Goal: Find specific page/section: Find specific page/section

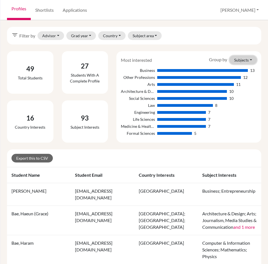
click at [246, 58] on button "Subjects" at bounding box center [242, 60] width 27 height 9
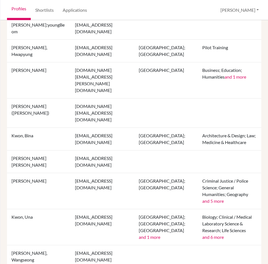
scroll to position [648, 0]
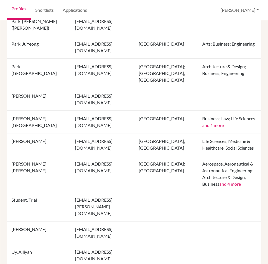
scroll to position [464, 0]
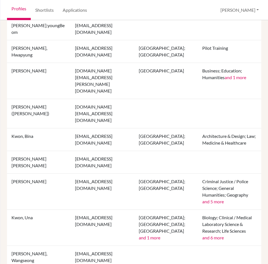
scroll to position [648, 0]
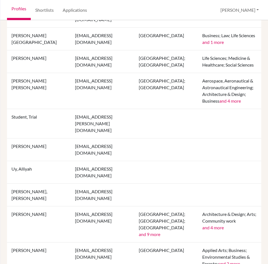
scroll to position [464, 0]
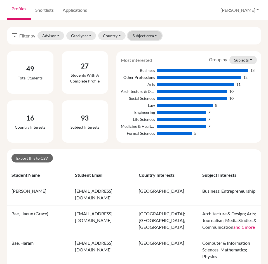
click at [156, 36] on button "Subject area" at bounding box center [145, 35] width 34 height 9
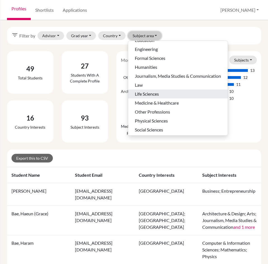
scroll to position [35, 0]
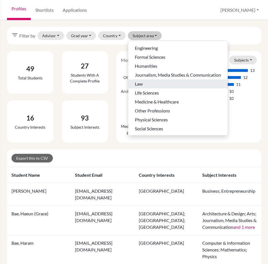
click at [141, 85] on span "Law" at bounding box center [139, 84] width 8 height 7
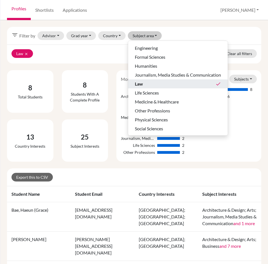
click at [209, 29] on div "filter_list Filter by Advisor Havens, Judith Havens, William Lee, DaeGyu Pattis…" at bounding box center [134, 36] width 254 height 18
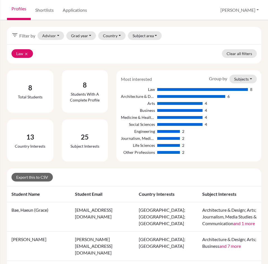
click at [151, 91] on div "Law" at bounding box center [138, 89] width 34 height 6
click at [244, 89] on div "Law 8" at bounding box center [189, 89] width 136 height 6
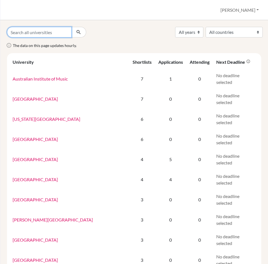
click at [30, 31] on input "Search all universities" at bounding box center [39, 32] width 65 height 11
